Goal: Task Accomplishment & Management: Manage account settings

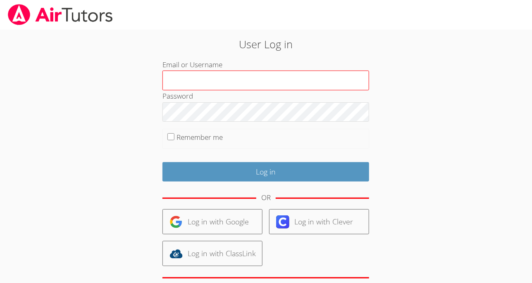
click at [210, 84] on input "Email or Username" at bounding box center [265, 81] width 207 height 20
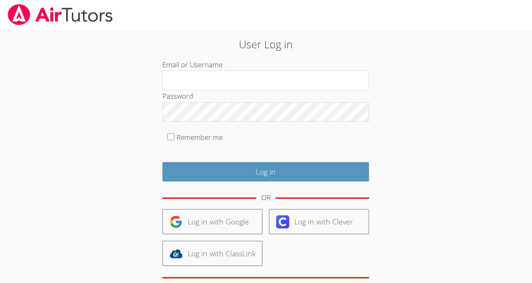
type input "[EMAIL_ADDRESS][DOMAIN_NAME]"
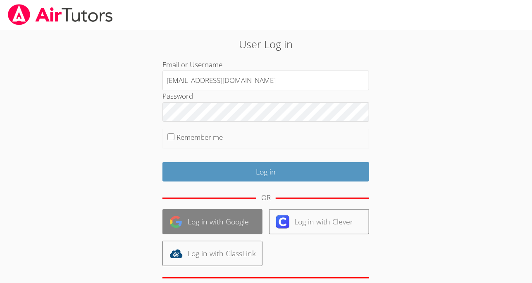
click at [221, 226] on link "Log in with Google" at bounding box center [212, 221] width 100 height 25
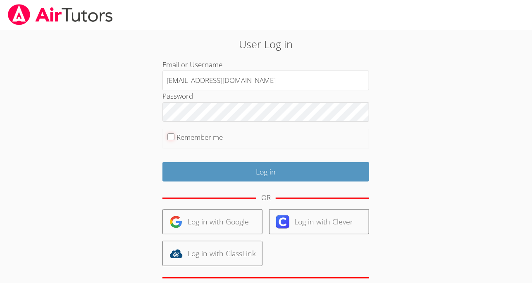
click at [171, 135] on input "Remember me" at bounding box center [170, 136] width 7 height 7
checkbox input "true"
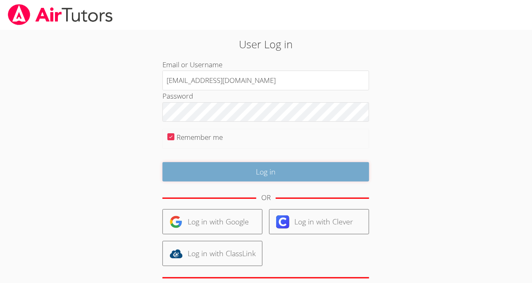
click at [280, 173] on input "Log in" at bounding box center [265, 171] width 207 height 19
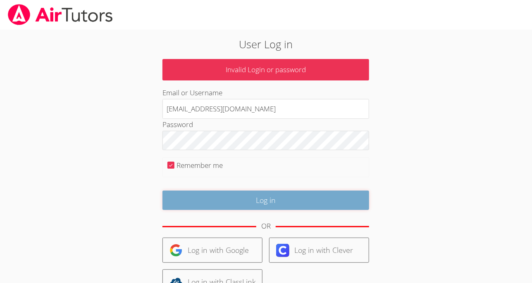
click at [266, 199] on input "Log in" at bounding box center [265, 200] width 207 height 19
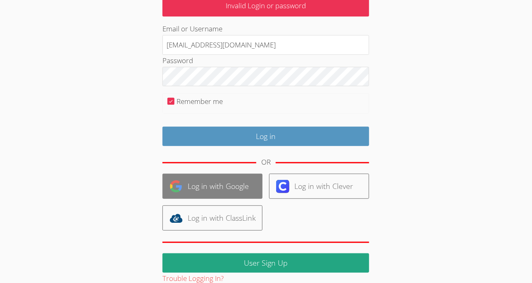
scroll to position [76, 0]
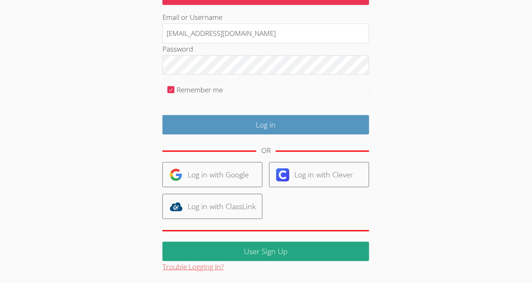
click at [213, 265] on button "Trouble Logging In?" at bounding box center [192, 268] width 61 height 12
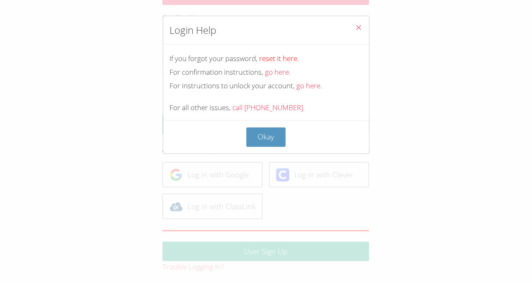
click at [290, 57] on link "reset it here." at bounding box center [279, 59] width 40 height 10
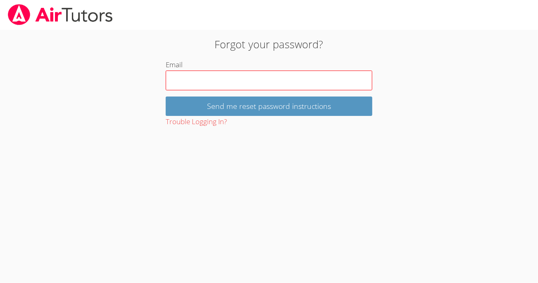
click at [250, 81] on input "Email" at bounding box center [269, 81] width 207 height 20
type input "[EMAIL_ADDRESS][DOMAIN_NAME]"
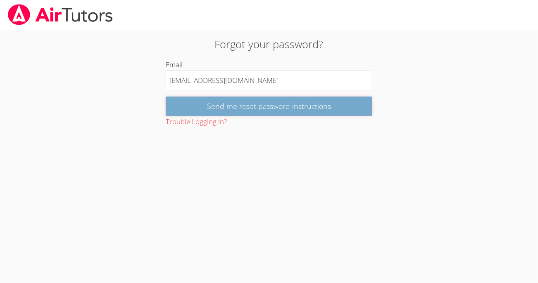
click at [246, 107] on input "Send me reset password instructions" at bounding box center [269, 106] width 207 height 19
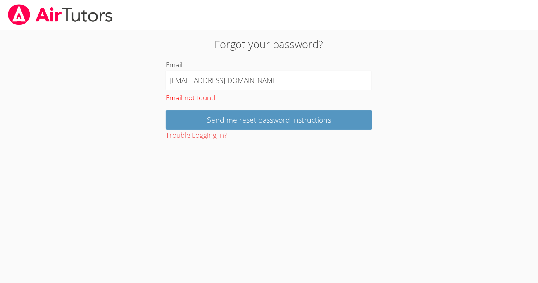
drag, startPoint x: 247, startPoint y: 83, endPoint x: 154, endPoint y: 82, distance: 93.4
click at [154, 82] on div "Forgot your password? Email [EMAIL_ADDRESS][DOMAIN_NAME] Email not found Send m…" at bounding box center [269, 88] width 290 height 105
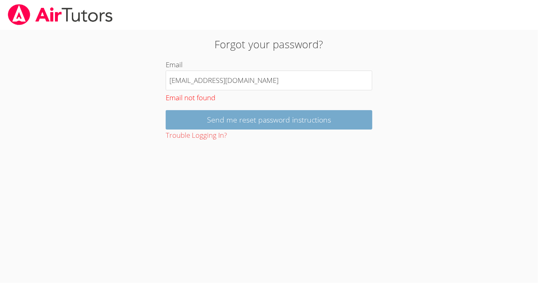
type input "[EMAIL_ADDRESS][DOMAIN_NAME]"
click at [240, 114] on input "Send me reset password instructions" at bounding box center [269, 119] width 207 height 19
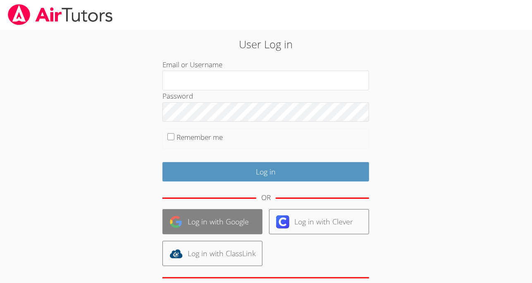
click at [213, 219] on link "Log in with Google" at bounding box center [212, 221] width 100 height 25
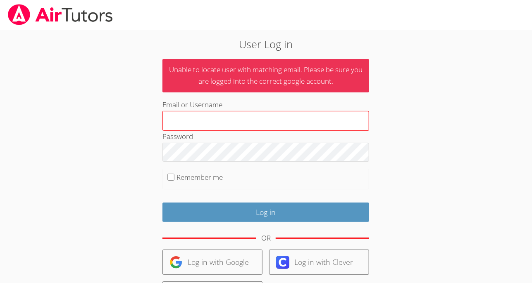
click at [221, 126] on input "Email or Username" at bounding box center [265, 121] width 207 height 20
click at [231, 123] on input "Email or Username" at bounding box center [265, 121] width 207 height 20
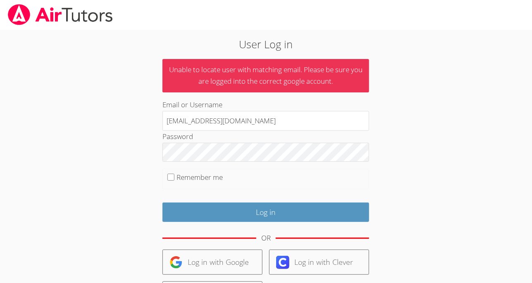
type input "lagambinasusan3@gmail.com"
click at [174, 176] on input "Remember me" at bounding box center [170, 177] width 7 height 7
checkbox input "true"
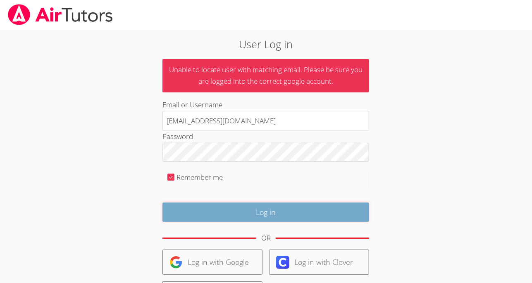
click at [249, 209] on input "Log in" at bounding box center [265, 212] width 207 height 19
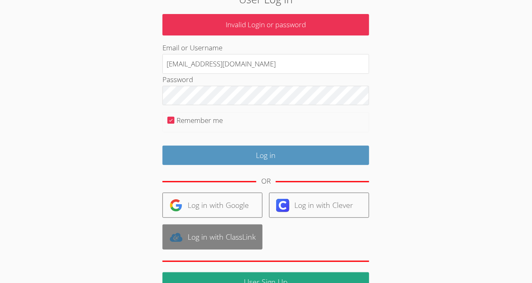
scroll to position [76, 0]
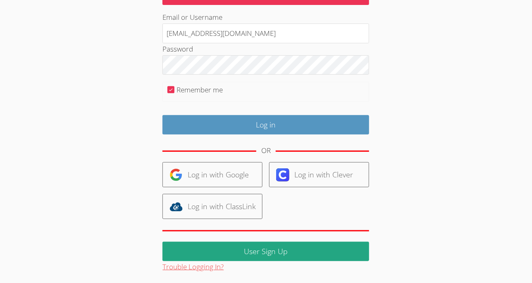
click at [200, 265] on button "Trouble Logging In?" at bounding box center [192, 268] width 61 height 12
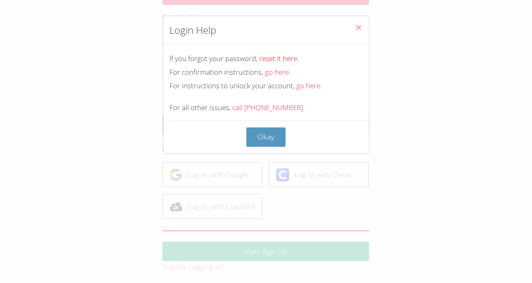
click at [280, 60] on link "reset it here." at bounding box center [279, 59] width 40 height 10
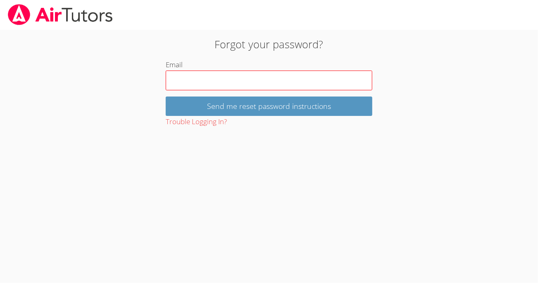
click at [243, 84] on input "Email" at bounding box center [269, 81] width 207 height 20
type input "[EMAIL_ADDRESS][DOMAIN_NAME]"
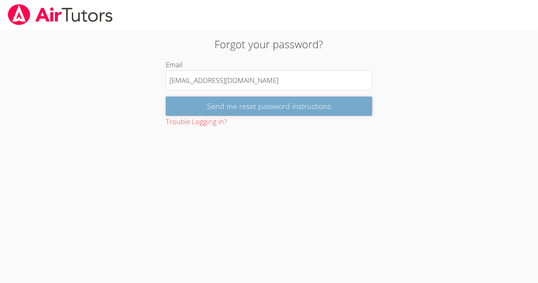
click at [244, 105] on input "Send me reset password instructions" at bounding box center [269, 106] width 207 height 19
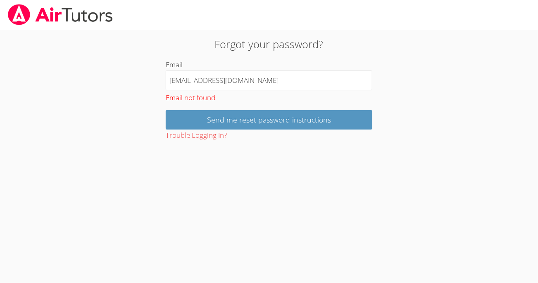
drag, startPoint x: 249, startPoint y: 84, endPoint x: 169, endPoint y: 93, distance: 80.3
click at [169, 93] on div "Email [EMAIL_ADDRESS][DOMAIN_NAME] Email not found" at bounding box center [269, 81] width 207 height 45
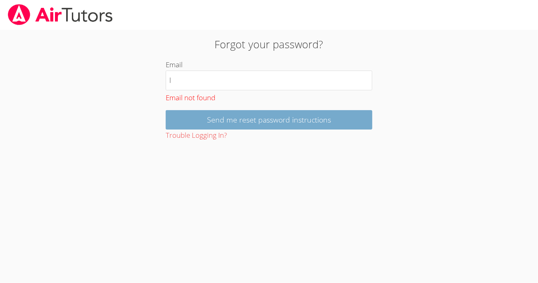
type input "[EMAIL_ADDRESS][DOMAIN_NAME]"
click at [231, 119] on input "Send me reset password instructions" at bounding box center [269, 119] width 207 height 19
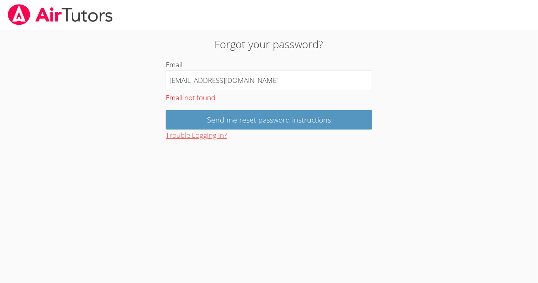
click at [218, 133] on button "Trouble Logging In?" at bounding box center [196, 136] width 61 height 12
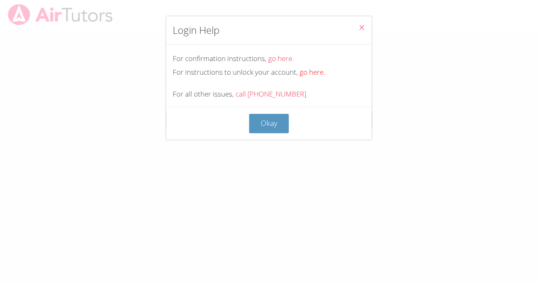
click at [310, 72] on link "go here." at bounding box center [313, 72] width 26 height 10
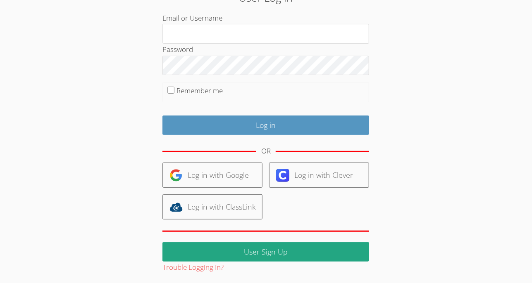
scroll to position [47, 0]
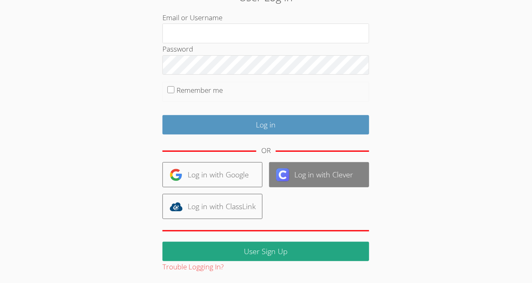
click at [283, 169] on img at bounding box center [282, 175] width 13 height 13
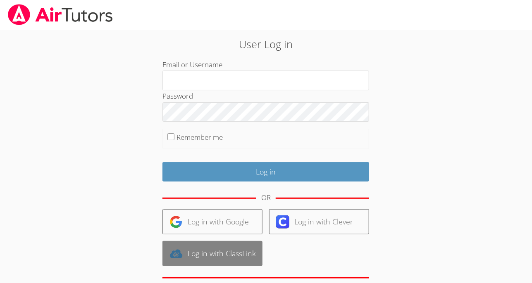
click at [225, 251] on link "Log in with ClassLink" at bounding box center [212, 253] width 100 height 25
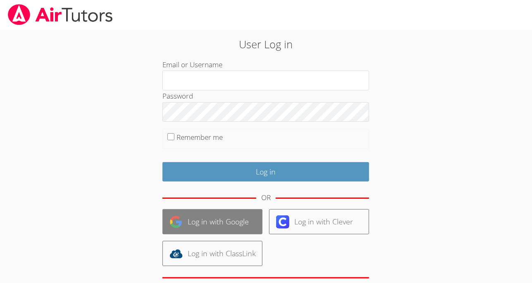
click at [232, 222] on link "Log in with Google" at bounding box center [212, 221] width 100 height 25
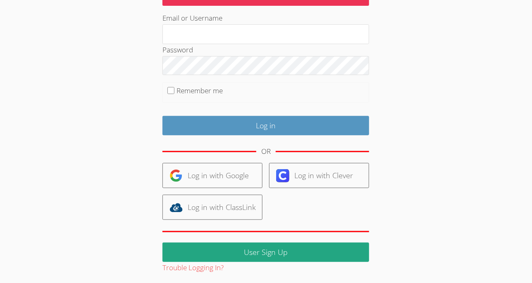
scroll to position [88, 0]
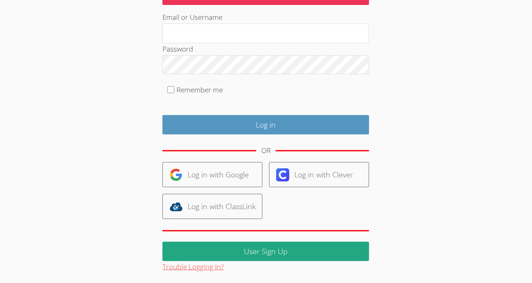
click at [206, 266] on button "Trouble Logging In?" at bounding box center [192, 268] width 61 height 12
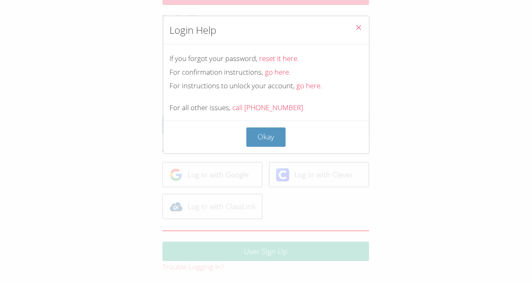
click at [355, 29] on icon "Close" at bounding box center [358, 27] width 7 height 7
